Goal: Task Accomplishment & Management: Use online tool/utility

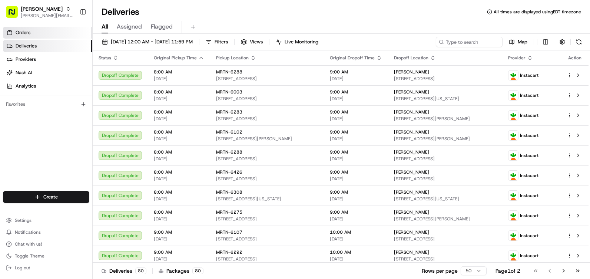
click at [30, 31] on span "Orders" at bounding box center [23, 32] width 15 height 7
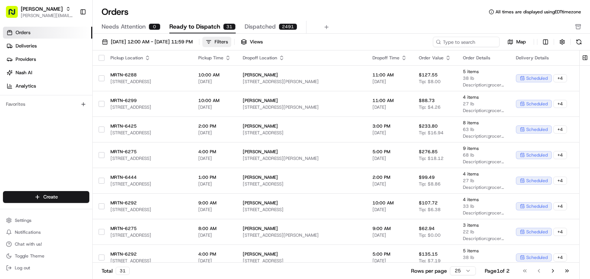
click at [231, 41] on button "Filters" at bounding box center [216, 42] width 29 height 10
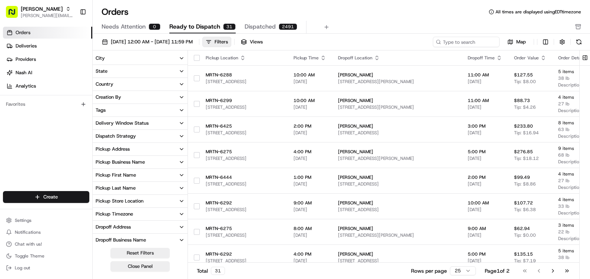
scroll to position [37, 0]
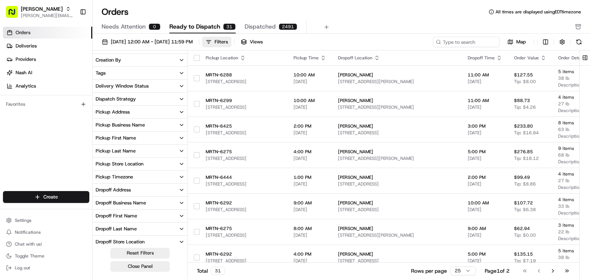
click at [169, 164] on button "Pickup Store Location" at bounding box center [140, 164] width 95 height 13
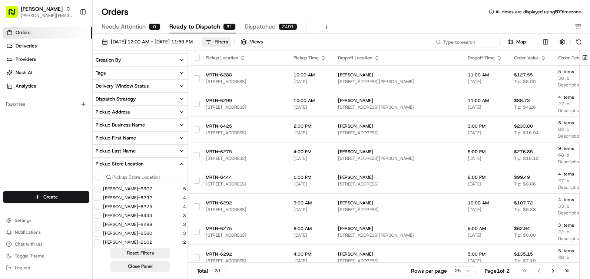
click at [147, 175] on input at bounding box center [144, 177] width 83 height 10
type input "6292"
click at [100, 190] on button "[PERSON_NAME]-6292" at bounding box center [97, 189] width 6 height 6
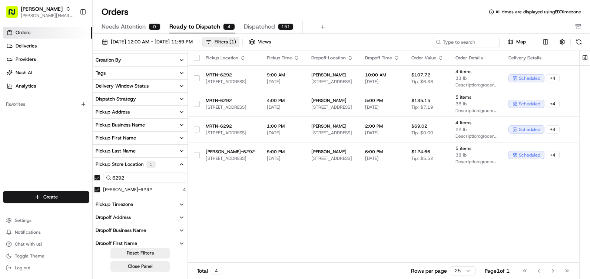
click at [341, 218] on div "Pickup Location Pickup Time Dropoff Location Dropoff Time Order Value Order Det…" at bounding box center [437, 156] width 499 height 212
click at [40, 46] on link "Deliveries" at bounding box center [47, 46] width 89 height 12
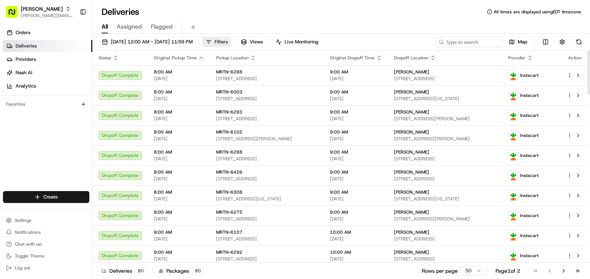
click at [228, 40] on span "Filters" at bounding box center [221, 42] width 13 height 7
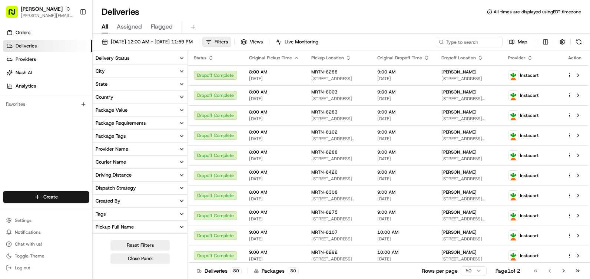
scroll to position [152, 0]
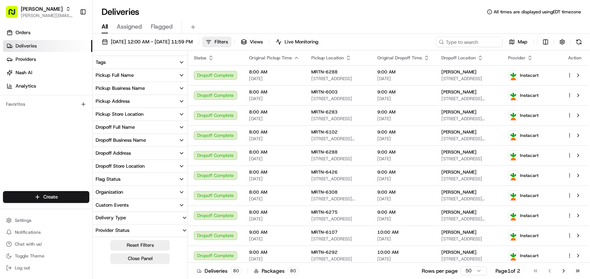
click at [162, 116] on button "Pickup Store Location" at bounding box center [140, 114] width 95 height 13
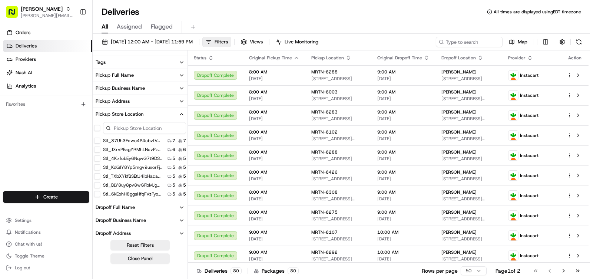
click at [144, 130] on input at bounding box center [144, 128] width 83 height 12
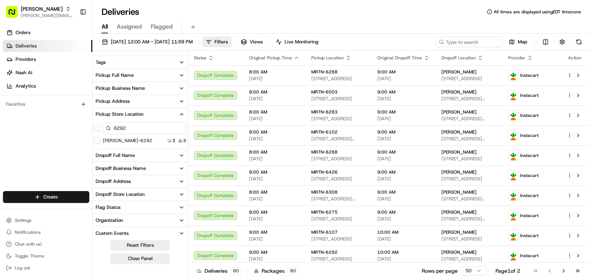
type input "6292"
click at [96, 138] on button "[PERSON_NAME]-6292" at bounding box center [97, 141] width 6 height 6
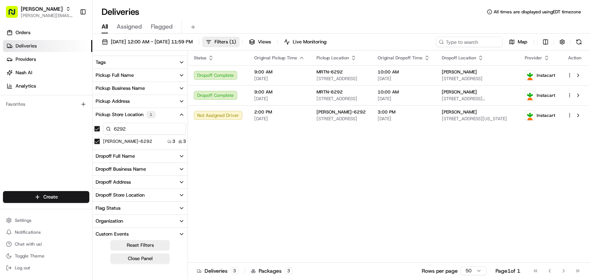
click at [288, 164] on div "Status Original Pickup Time Pickup Location Original Dropoff Time Dropoff Locat…" at bounding box center [388, 156] width 401 height 212
click at [174, 110] on button "Pickup Store Location 1" at bounding box center [140, 114] width 95 height 13
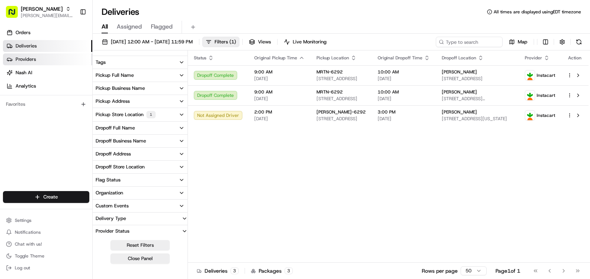
click at [32, 57] on span "Providers" at bounding box center [26, 59] width 20 height 7
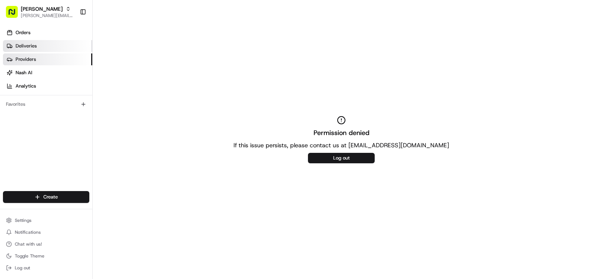
click at [31, 48] on span "Deliveries" at bounding box center [26, 46] width 21 height 7
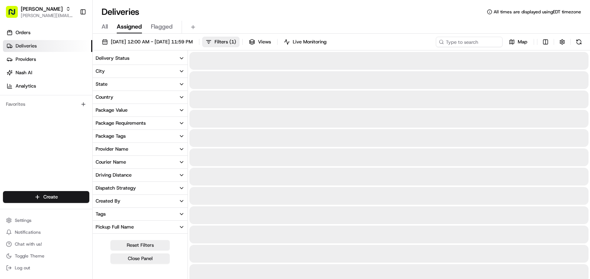
click at [131, 27] on span "Assigned" at bounding box center [129, 26] width 25 height 9
click at [162, 25] on span "Flagged" at bounding box center [162, 26] width 22 height 9
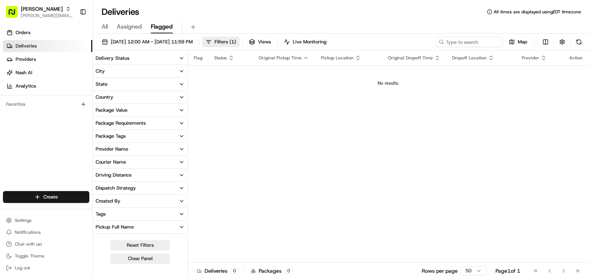
click at [105, 27] on span "All" at bounding box center [105, 26] width 6 height 9
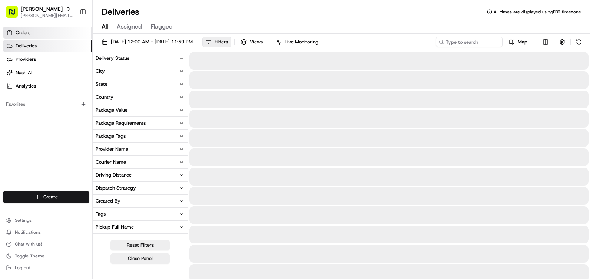
click at [26, 32] on span "Orders" at bounding box center [23, 32] width 15 height 7
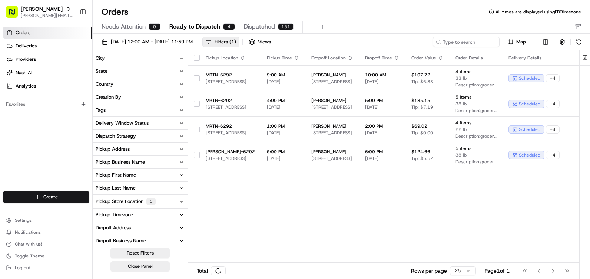
click at [30, 29] on link "Orders" at bounding box center [47, 33] width 89 height 12
click at [353, 130] on span "[STREET_ADDRESS]" at bounding box center [332, 133] width 42 height 6
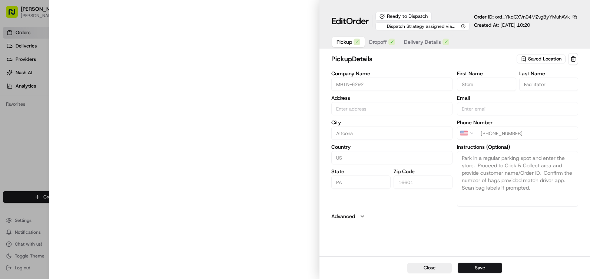
type input "[STREET_ADDRESS]"
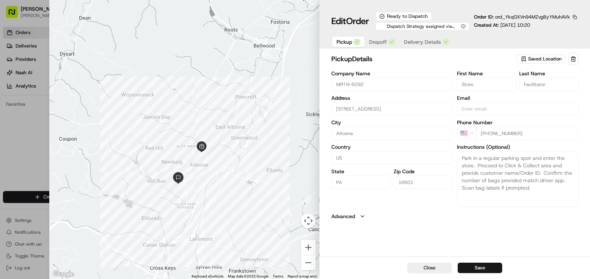
click at [353, 44] on button "Pickup" at bounding box center [348, 42] width 33 height 10
click at [375, 44] on span "Dropoff" at bounding box center [378, 41] width 18 height 7
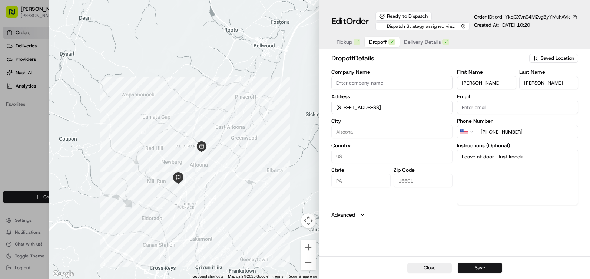
click at [359, 40] on icon "button" at bounding box center [357, 42] width 4 height 4
click at [394, 44] on div "button" at bounding box center [392, 42] width 7 height 7
click at [424, 40] on span "Delivery Details" at bounding box center [422, 41] width 37 height 7
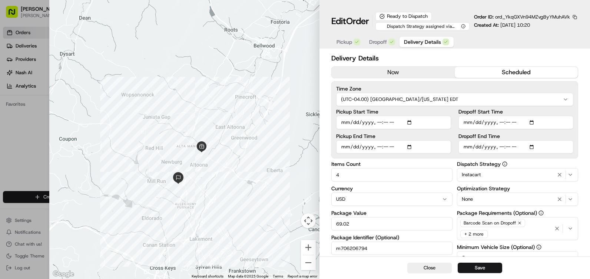
click at [335, 41] on button "Pickup" at bounding box center [348, 42] width 33 height 10
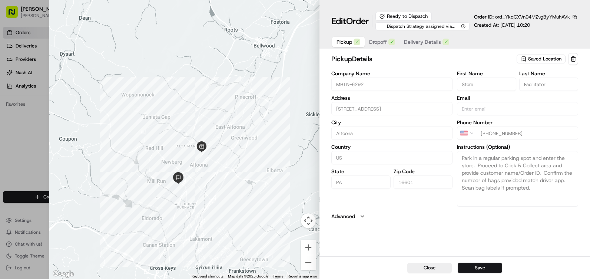
click at [41, 75] on div at bounding box center [295, 139] width 590 height 279
type input "+1"
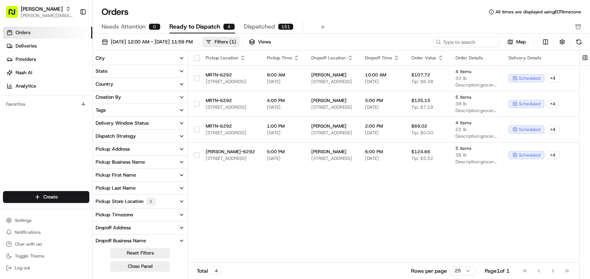
click at [177, 135] on button "Dispatch Strategy" at bounding box center [140, 136] width 95 height 13
click at [99, 163] on button "Instacart (dss_ck5EM5)" at bounding box center [97, 161] width 6 height 6
click at [163, 125] on button "Delivery Window Status" at bounding box center [140, 123] width 95 height 13
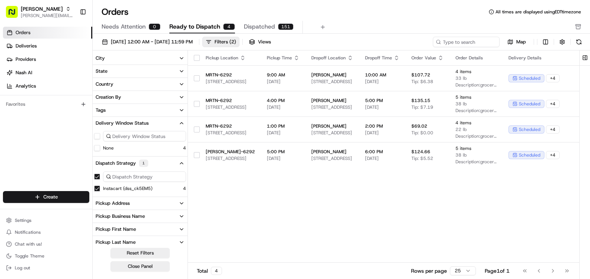
click at [163, 125] on button "Delivery Window Status" at bounding box center [140, 123] width 95 height 13
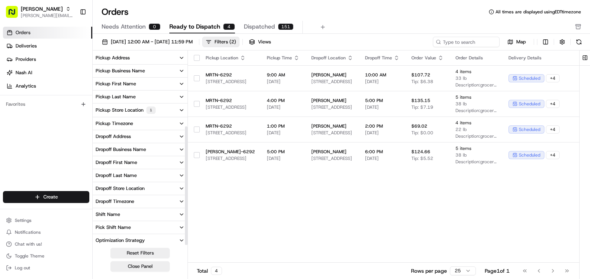
scroll to position [121, 0]
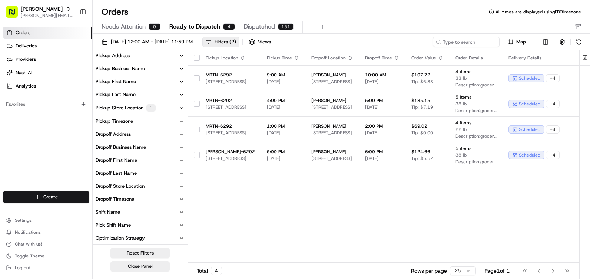
click at [175, 235] on button "Optimization Strategy" at bounding box center [140, 238] width 95 height 13
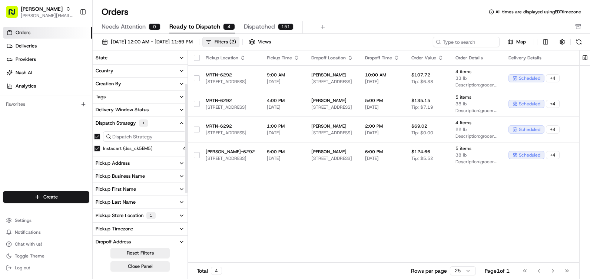
scroll to position [0, 0]
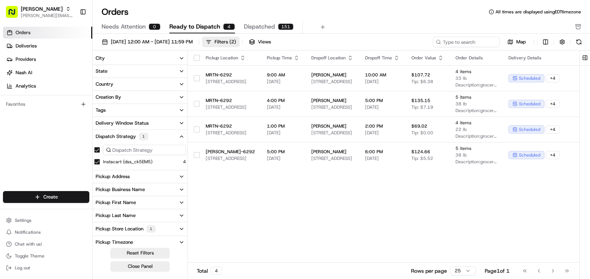
click at [268, 23] on span "Dispatched" at bounding box center [259, 26] width 31 height 9
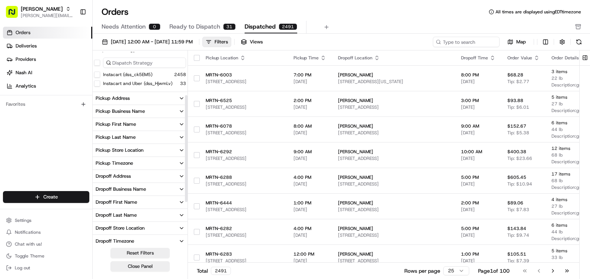
scroll to position [74, 0]
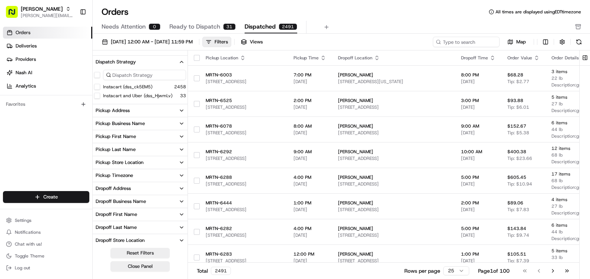
click at [172, 106] on button "Pickup Address" at bounding box center [140, 110] width 95 height 13
click at [172, 109] on button "Pickup Address" at bounding box center [140, 110] width 95 height 13
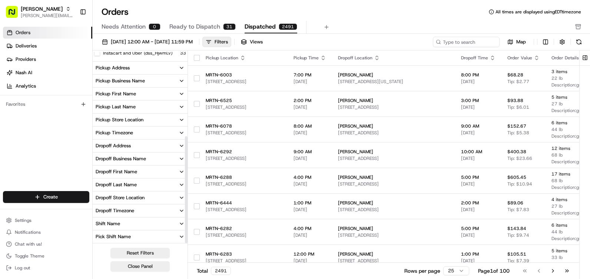
scroll to position [155, 0]
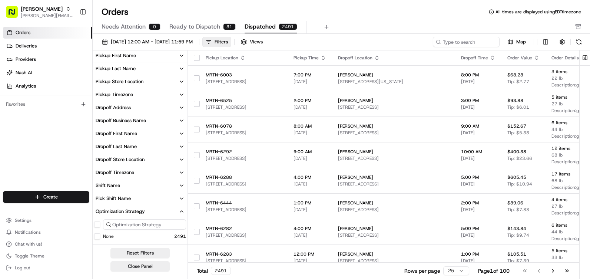
click at [93, 23] on button "Pickup Address" at bounding box center [140, 29] width 95 height 13
click at [178, 82] on button "Pickup Store Location" at bounding box center [140, 81] width 95 height 13
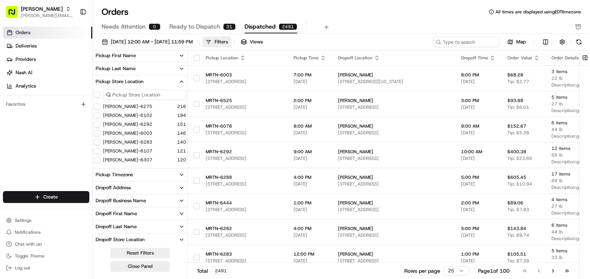
click at [166, 90] on input at bounding box center [144, 94] width 83 height 10
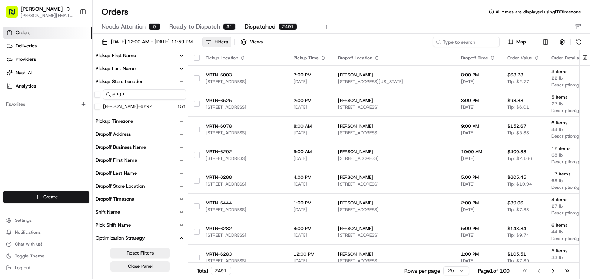
type input "6292"
click at [133, 109] on div "[PERSON_NAME]-6292 151" at bounding box center [140, 106] width 95 height 7
click at [99, 107] on button "[PERSON_NAME]-6292" at bounding box center [97, 106] width 6 height 6
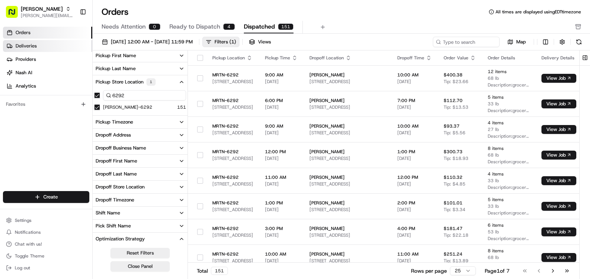
click at [59, 46] on link "Deliveries" at bounding box center [47, 46] width 89 height 12
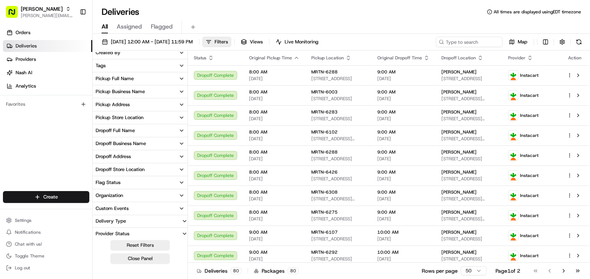
scroll to position [152, 0]
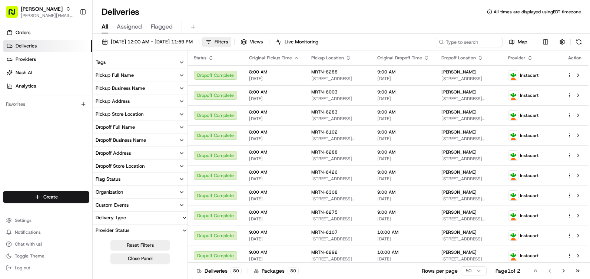
click at [156, 110] on button "Pickup Store Location" at bounding box center [140, 114] width 95 height 13
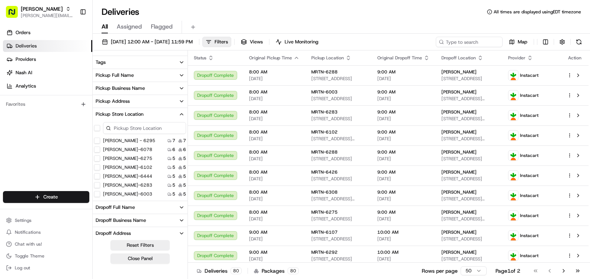
click at [150, 122] on input at bounding box center [144, 128] width 83 height 12
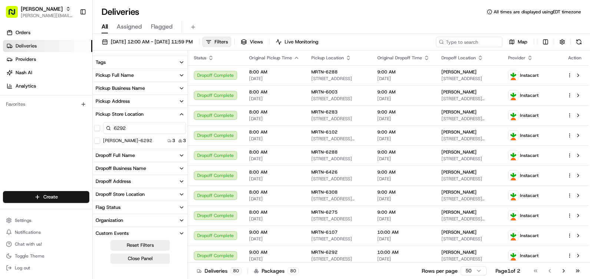
type input "6292"
click at [125, 142] on label "[PERSON_NAME]-6292" at bounding box center [127, 141] width 49 height 6
click at [100, 142] on button "[PERSON_NAME]-6292" at bounding box center [97, 141] width 6 height 6
